Goal: Transaction & Acquisition: Purchase product/service

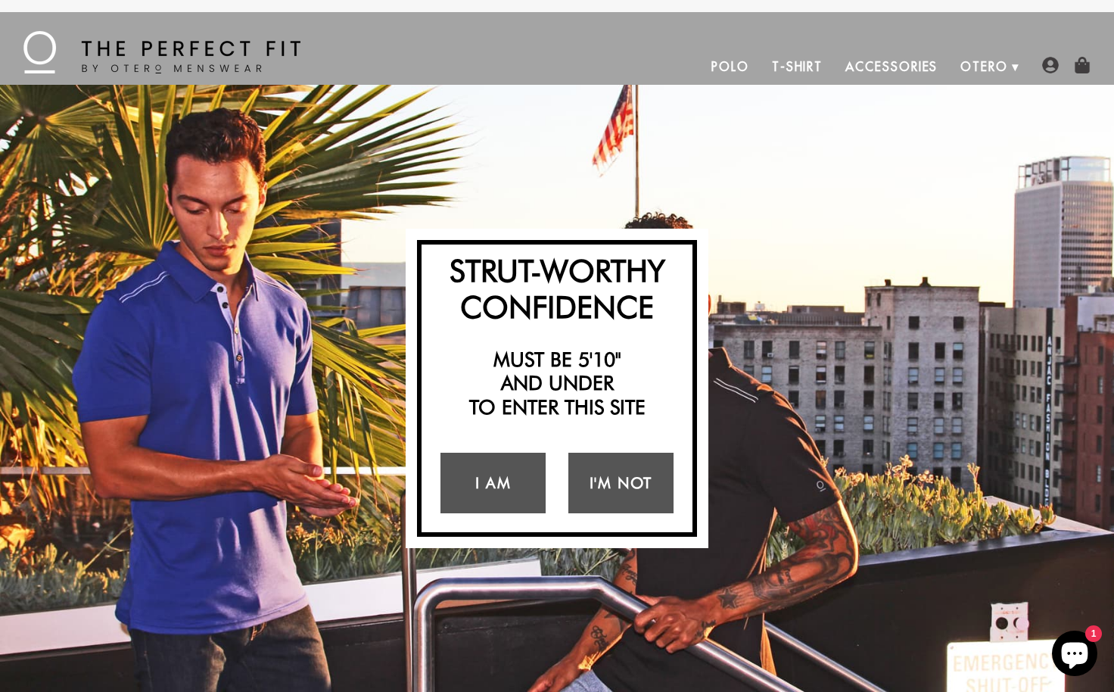
click at [791, 71] on link "T-Shirt" at bounding box center [797, 66] width 73 height 36
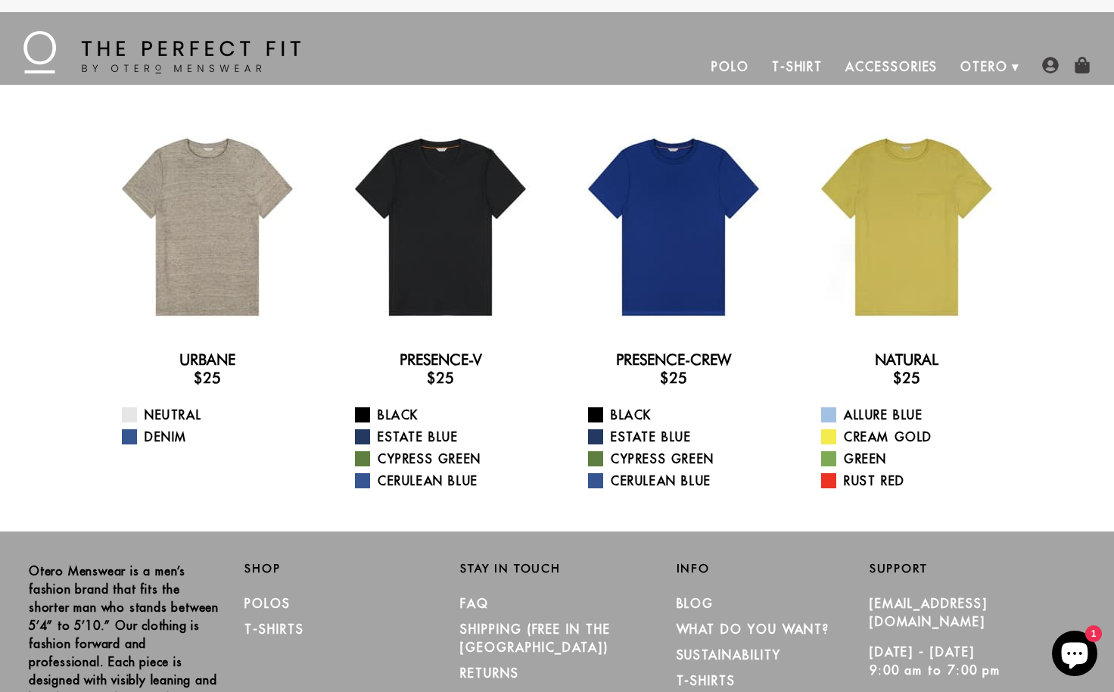
click at [718, 64] on link "Polo" at bounding box center [730, 66] width 61 height 36
